Goal: Information Seeking & Learning: Learn about a topic

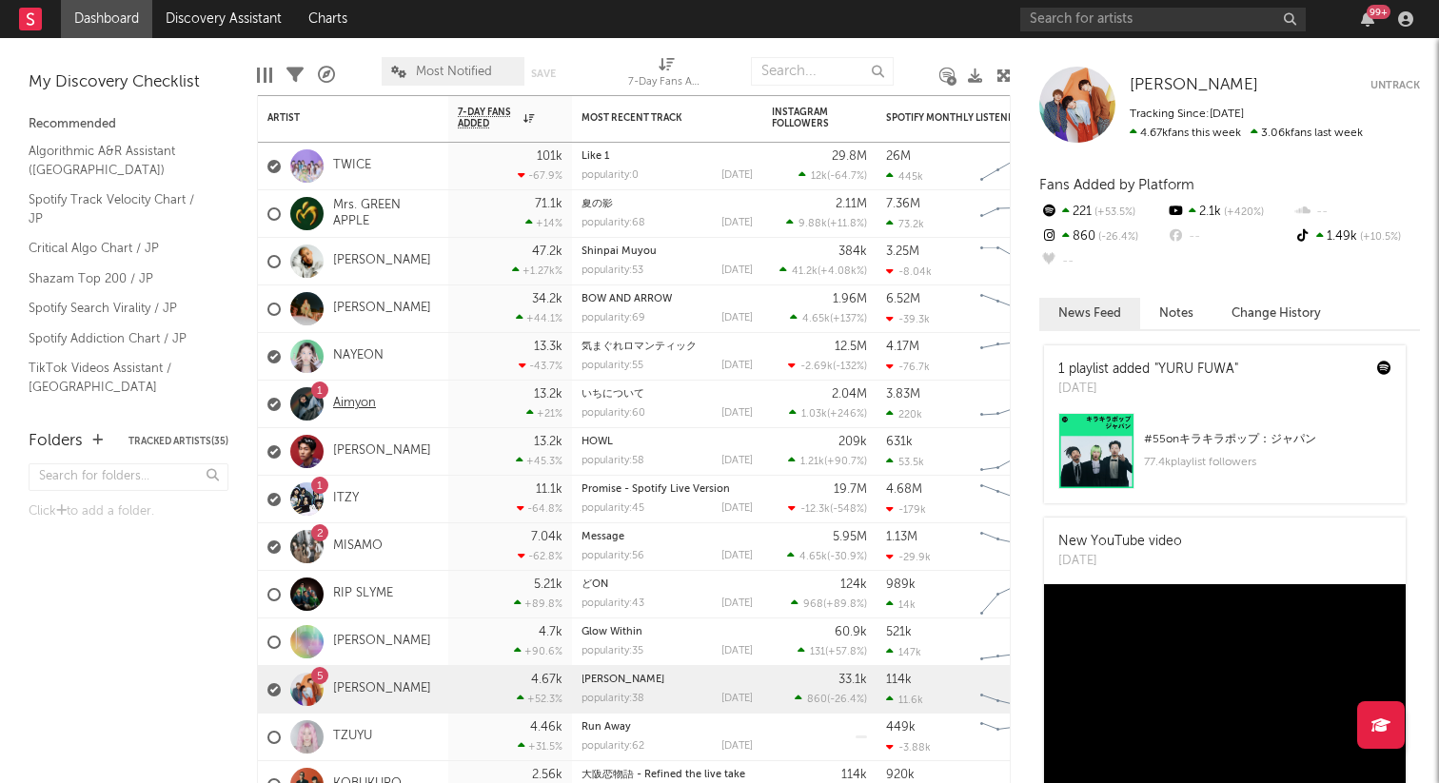
click at [348, 396] on link "Aimyon" at bounding box center [354, 404] width 43 height 16
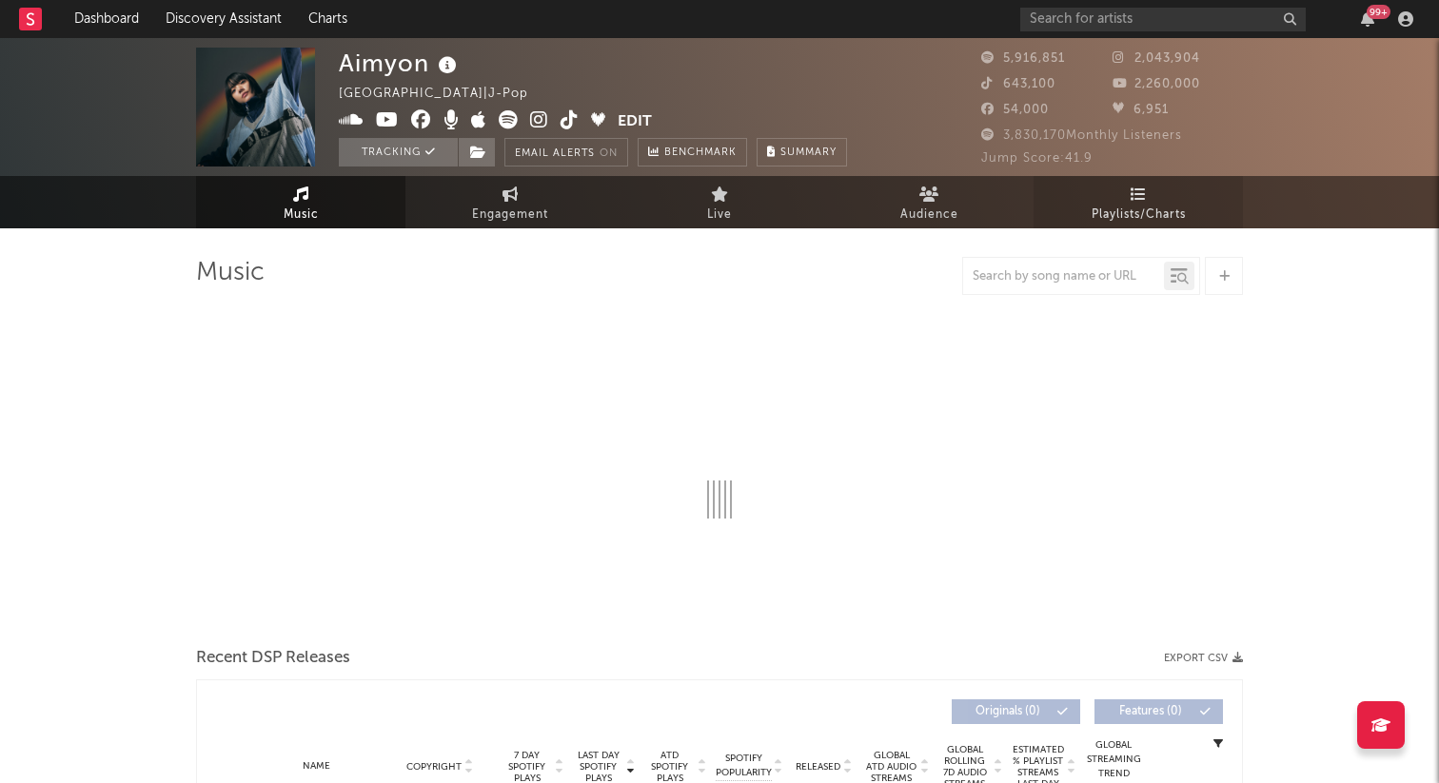
click at [1108, 218] on span "Playlists/Charts" at bounding box center [1138, 215] width 94 height 23
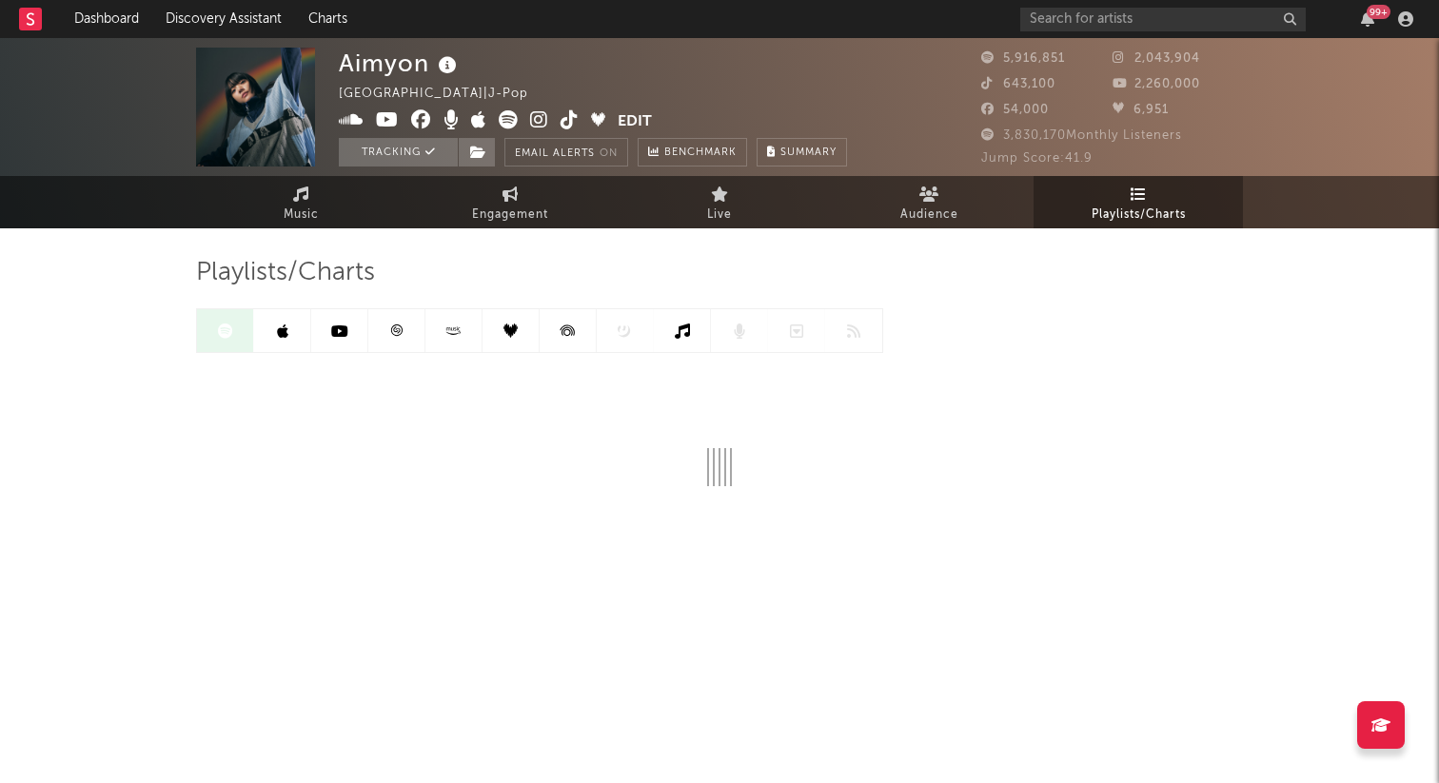
select select "6m"
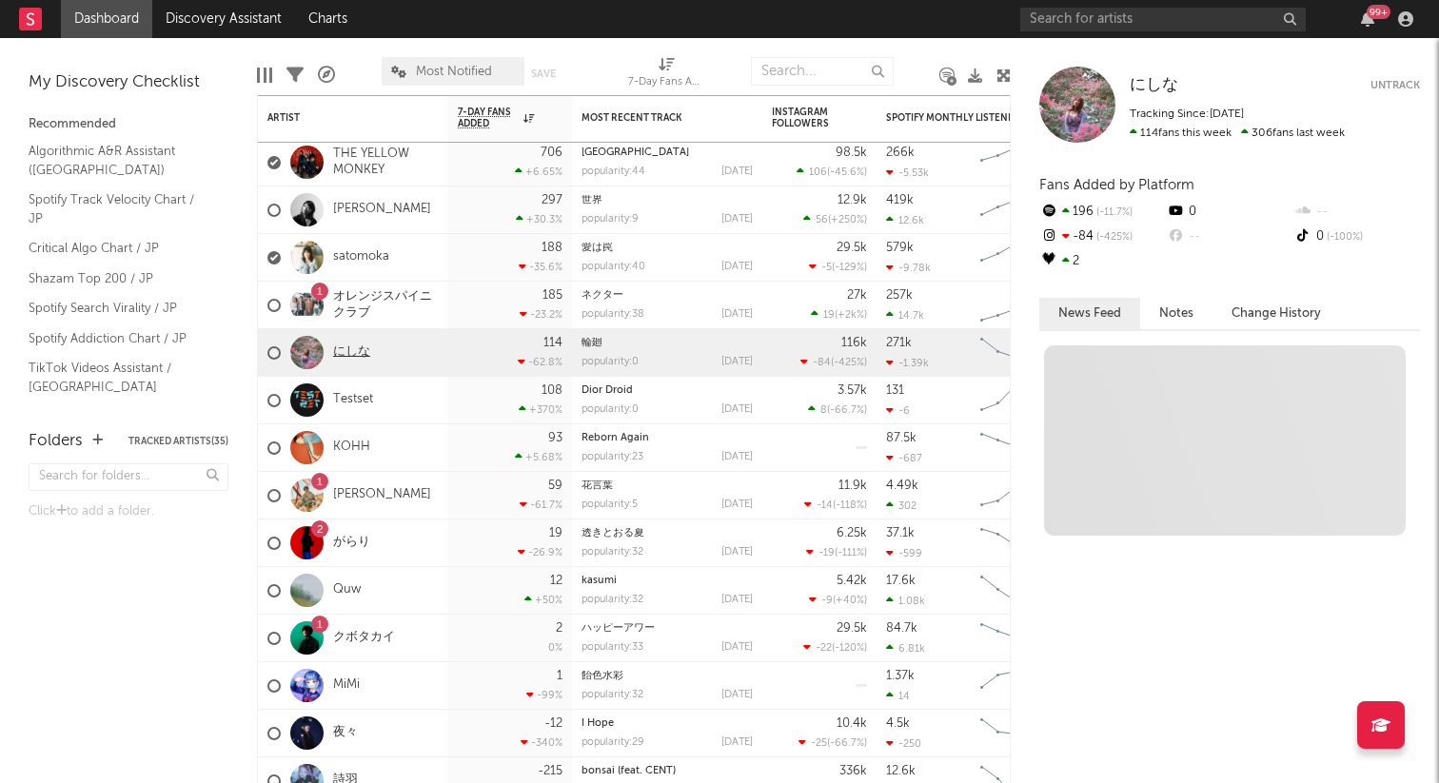
click at [346, 352] on link "にしな" at bounding box center [351, 352] width 37 height 16
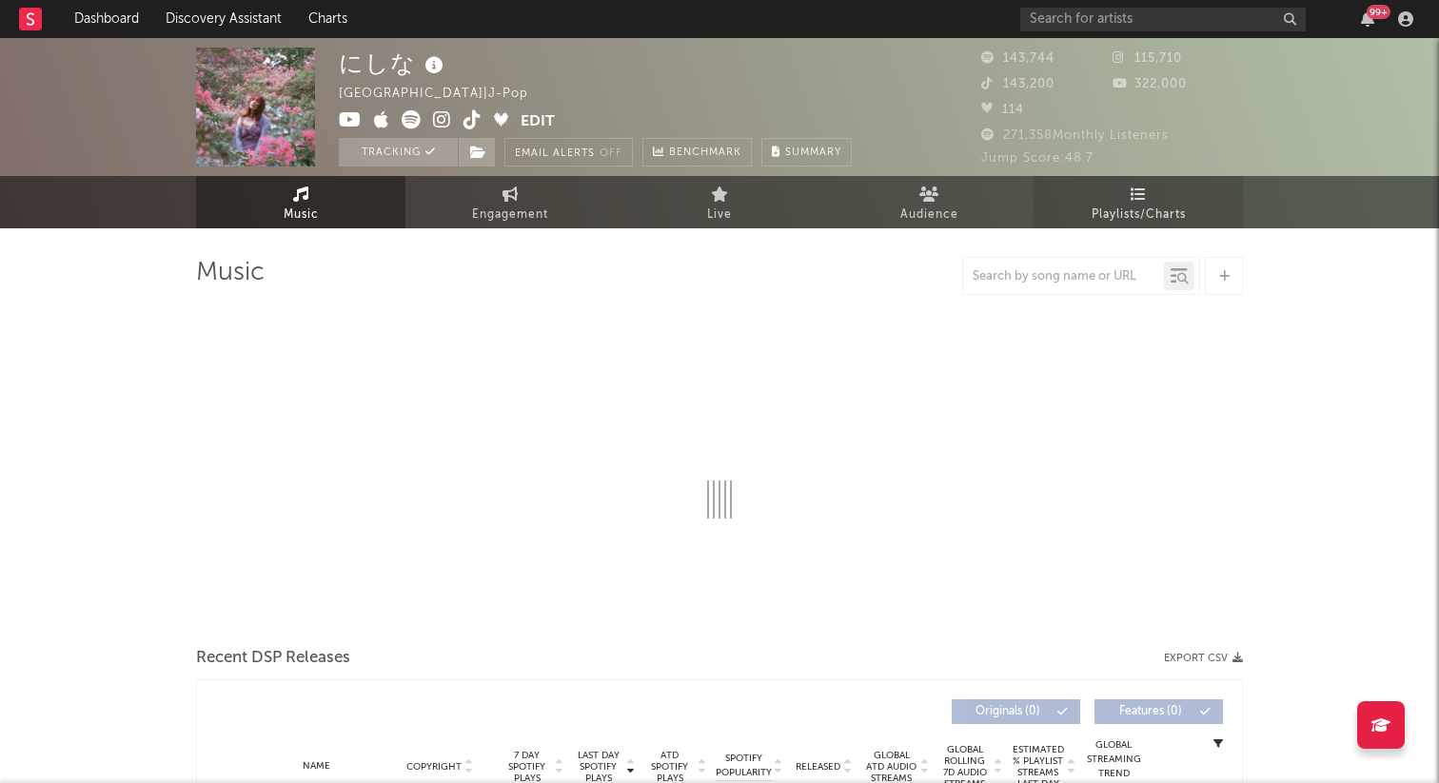
select select "6m"
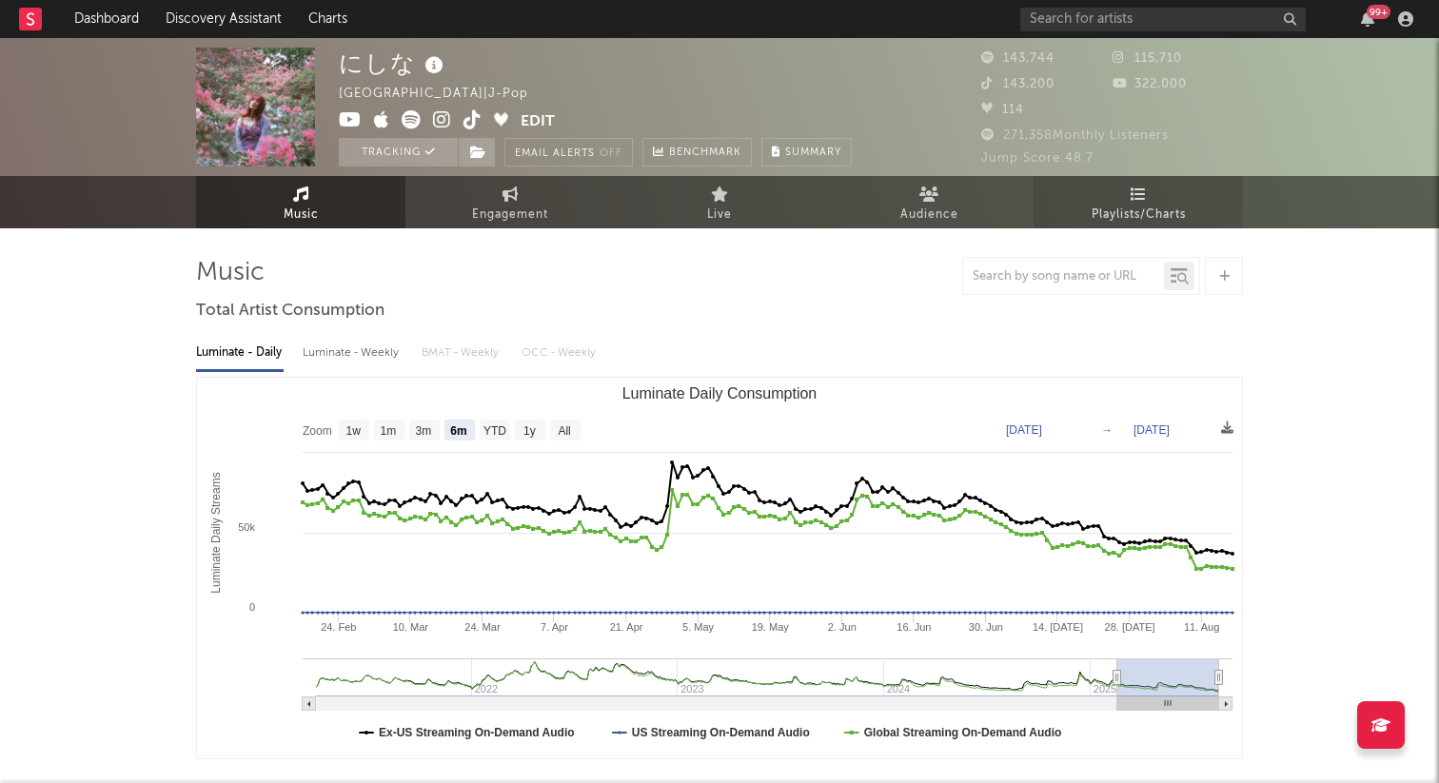
select select "6m"
click at [1183, 204] on span "Playlists/Charts" at bounding box center [1138, 215] width 94 height 23
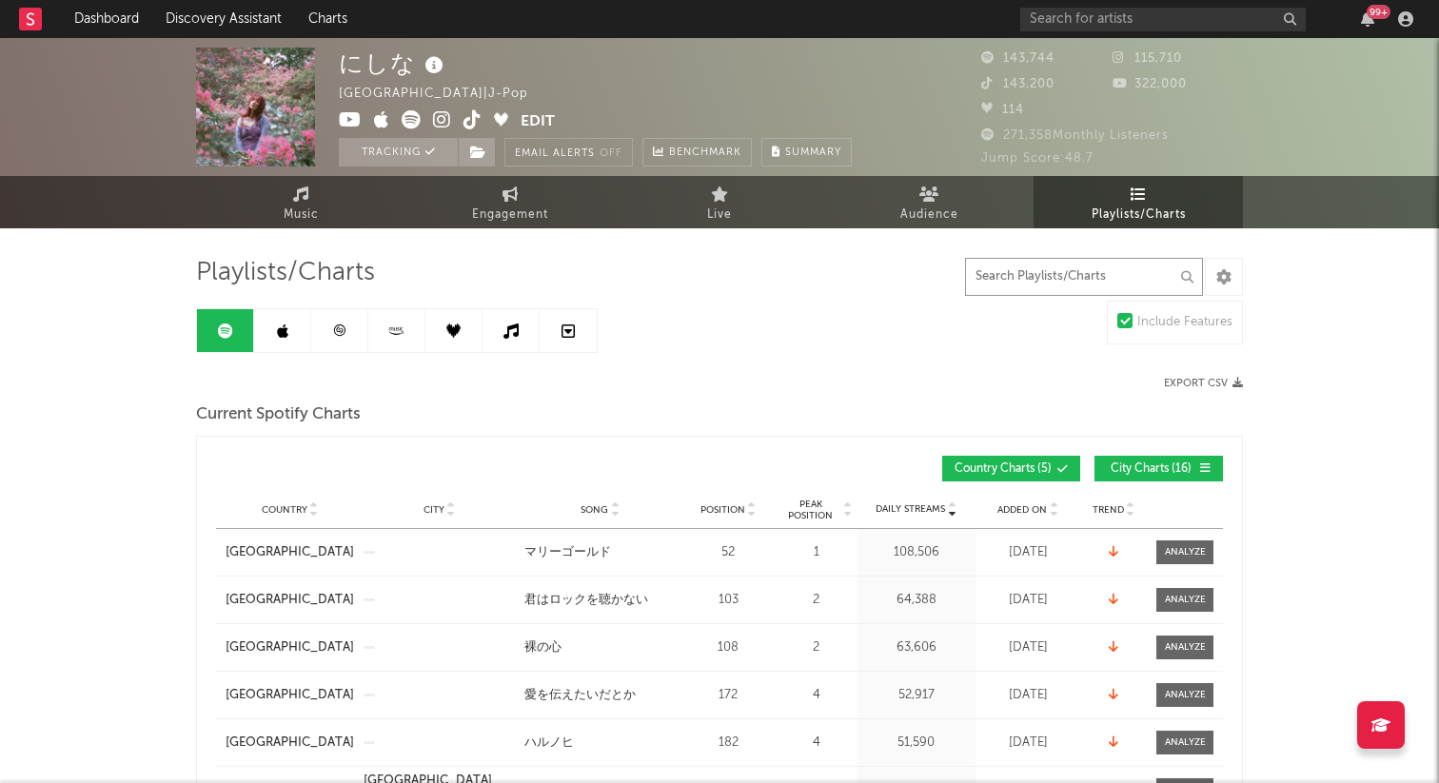
click at [1079, 281] on input "text" at bounding box center [1084, 277] width 238 height 38
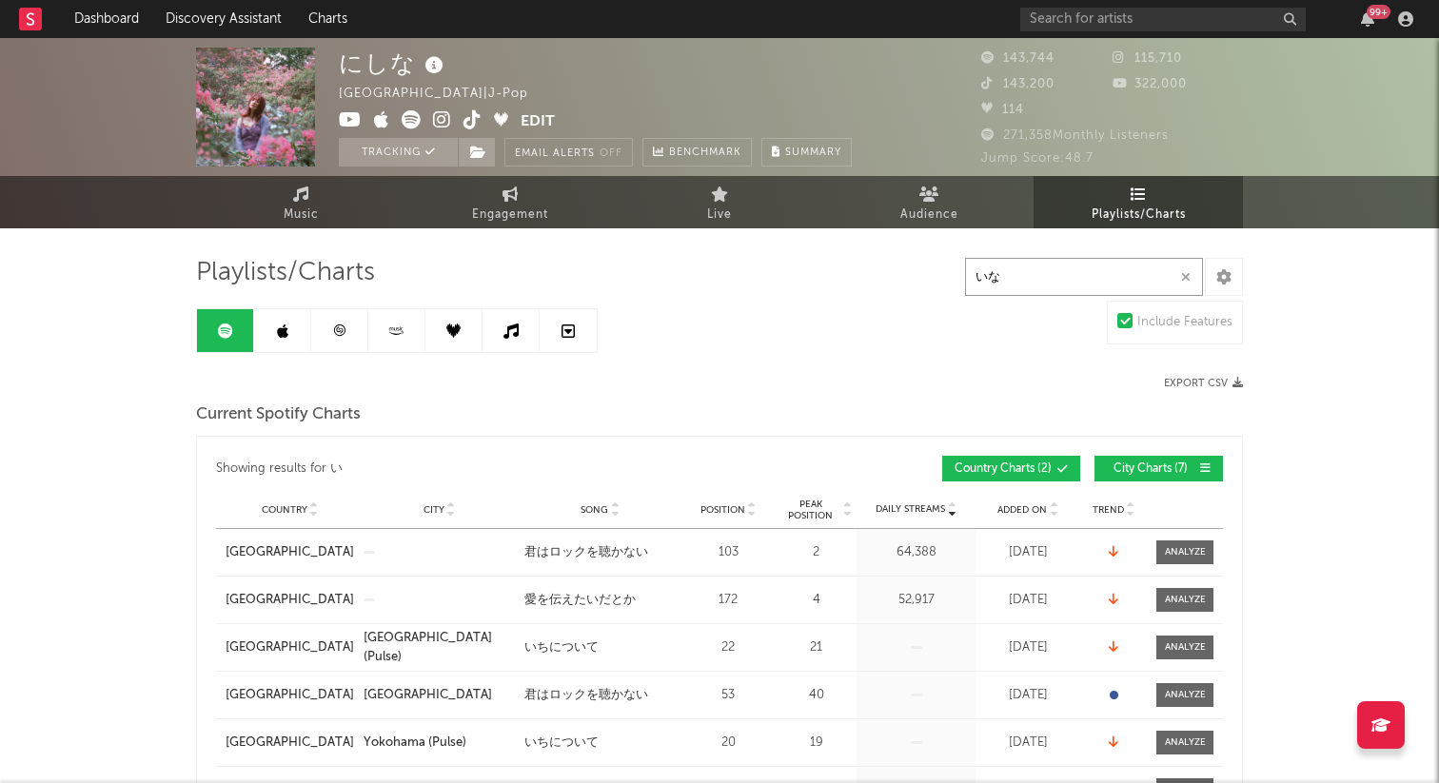
type input "い"
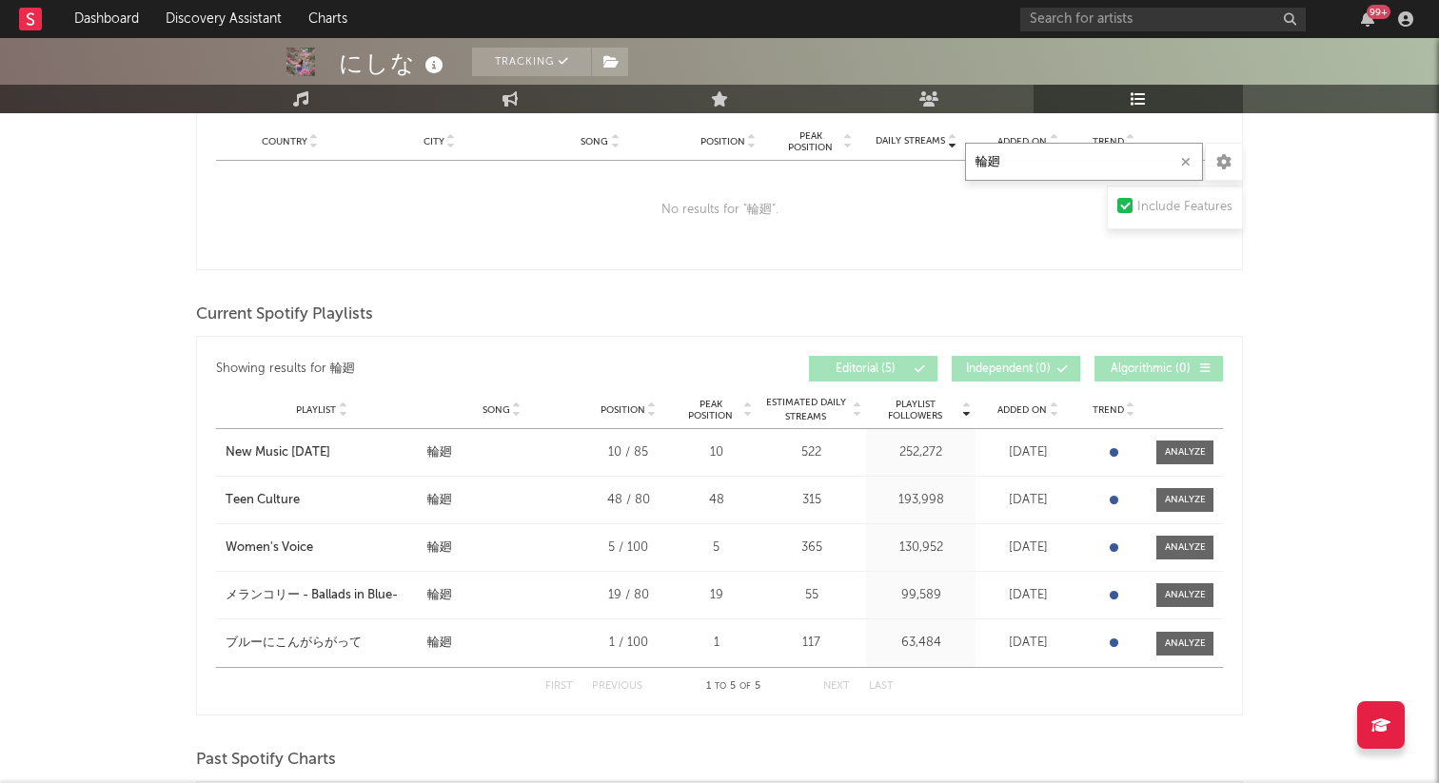
scroll to position [438, 0]
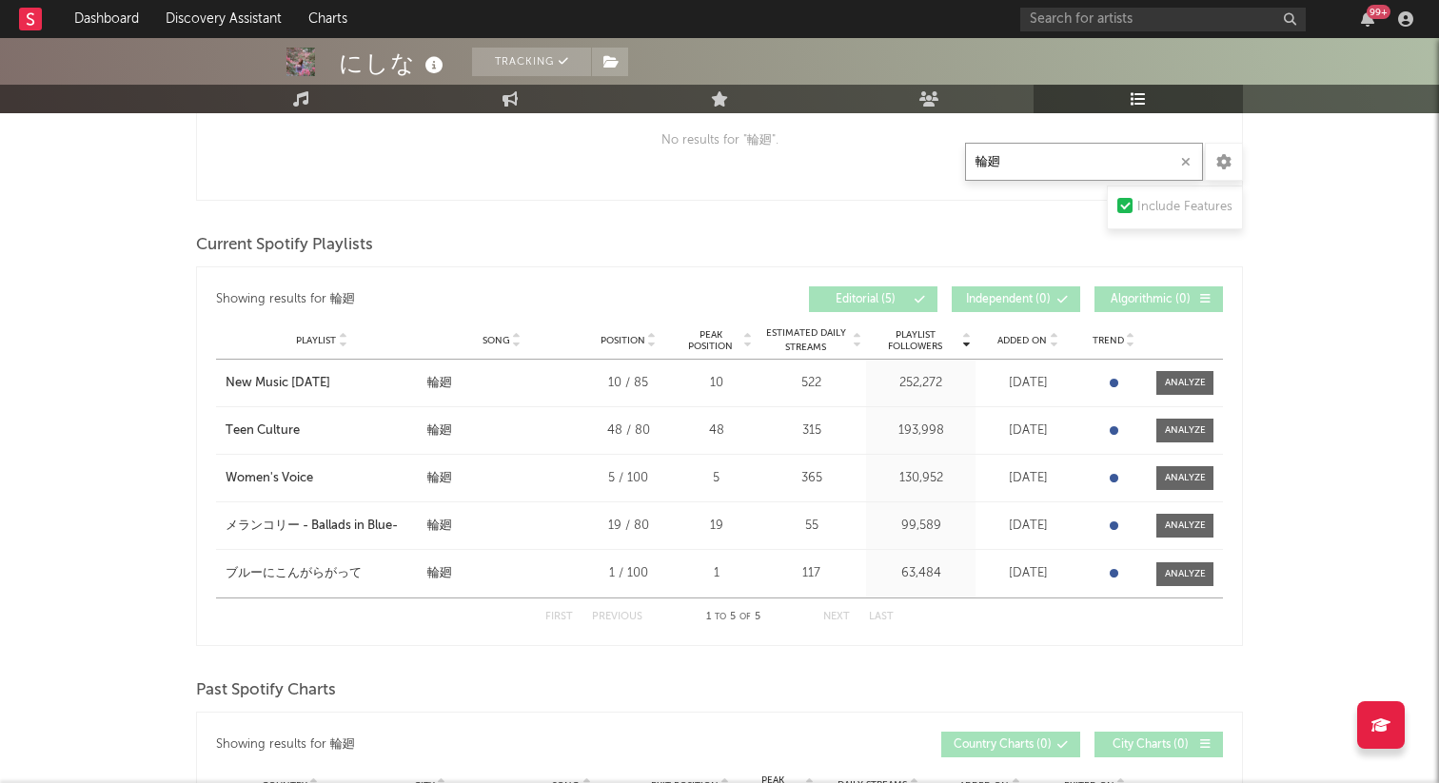
type input "輪廻"
drag, startPoint x: 196, startPoint y: 521, endPoint x: 403, endPoint y: 535, distance: 207.9
click at [403, 535] on div "Showing results for 輪廻 Playlist Followers Playlist Song Position Peak Position …" at bounding box center [719, 456] width 1047 height 380
copy div "メランコリー - Ballads in Blue-"
